Goal: Register for event/course

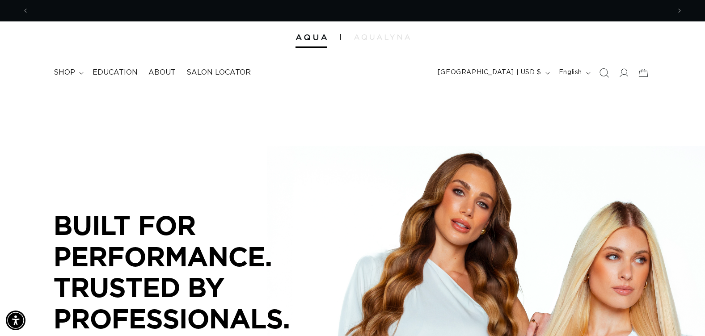
scroll to position [0, 641]
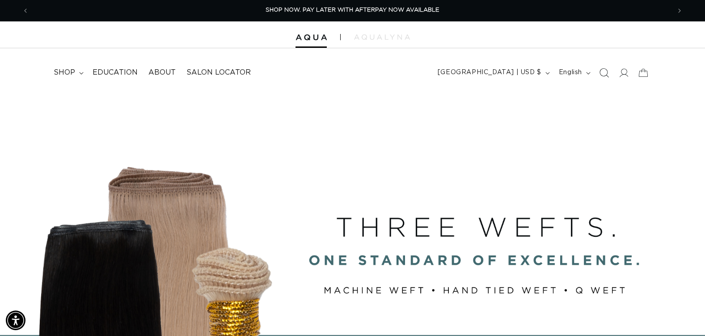
click at [604, 72] on icon "Search" at bounding box center [603, 72] width 9 height 9
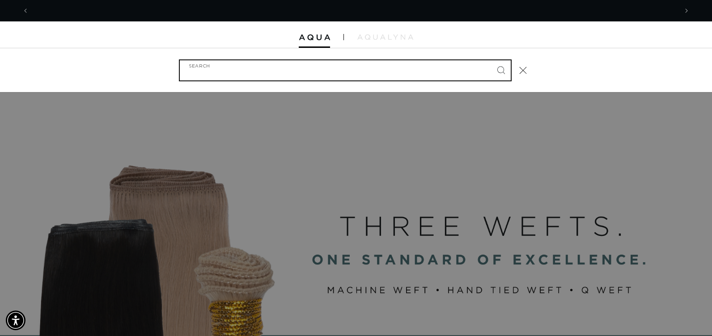
scroll to position [0, 1296]
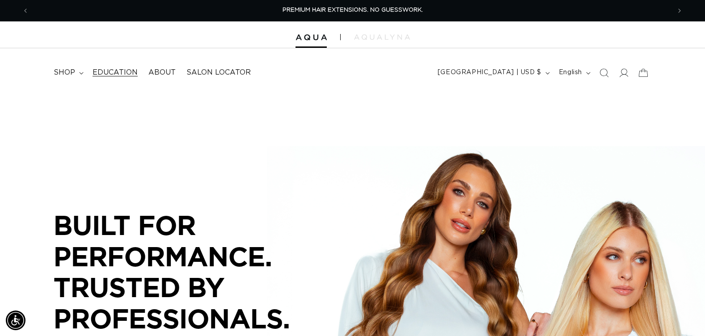
click at [113, 73] on span "Education" at bounding box center [115, 72] width 45 height 9
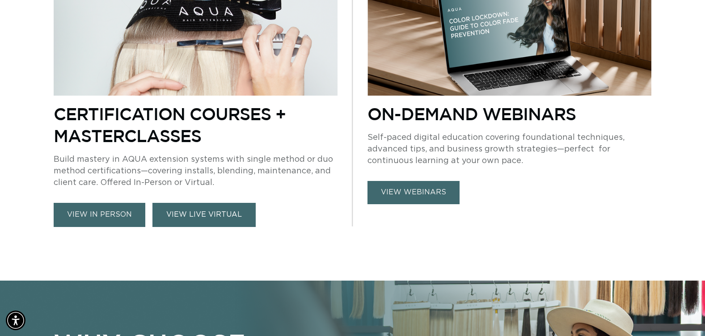
scroll to position [0, 1283]
click at [173, 219] on link "VIEW LIVE VIRTUAL" at bounding box center [203, 215] width 103 height 24
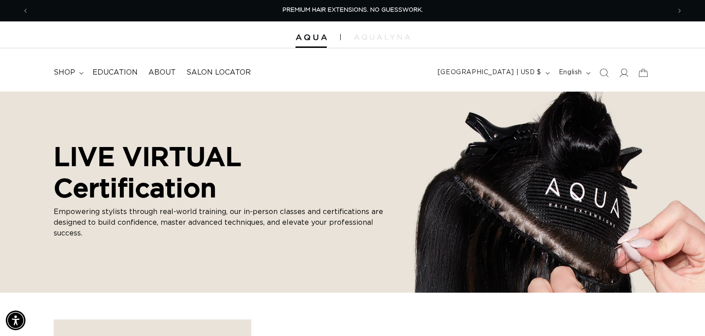
click at [581, 14] on div "PREMIUM HAIR EXTENSIONS. NO GUESSWORK." at bounding box center [352, 10] width 634 height 21
click at [124, 74] on span "Education" at bounding box center [115, 72] width 45 height 9
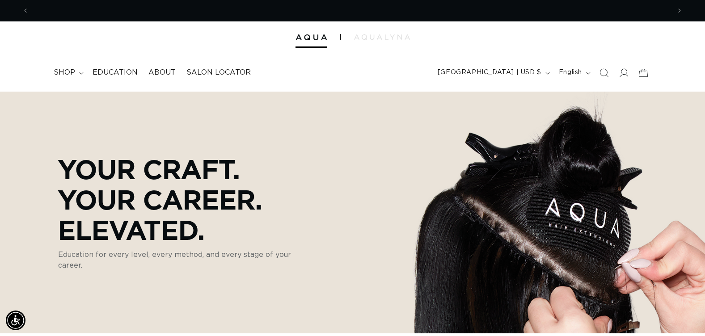
scroll to position [0, 1283]
